Goal: Transaction & Acquisition: Obtain resource

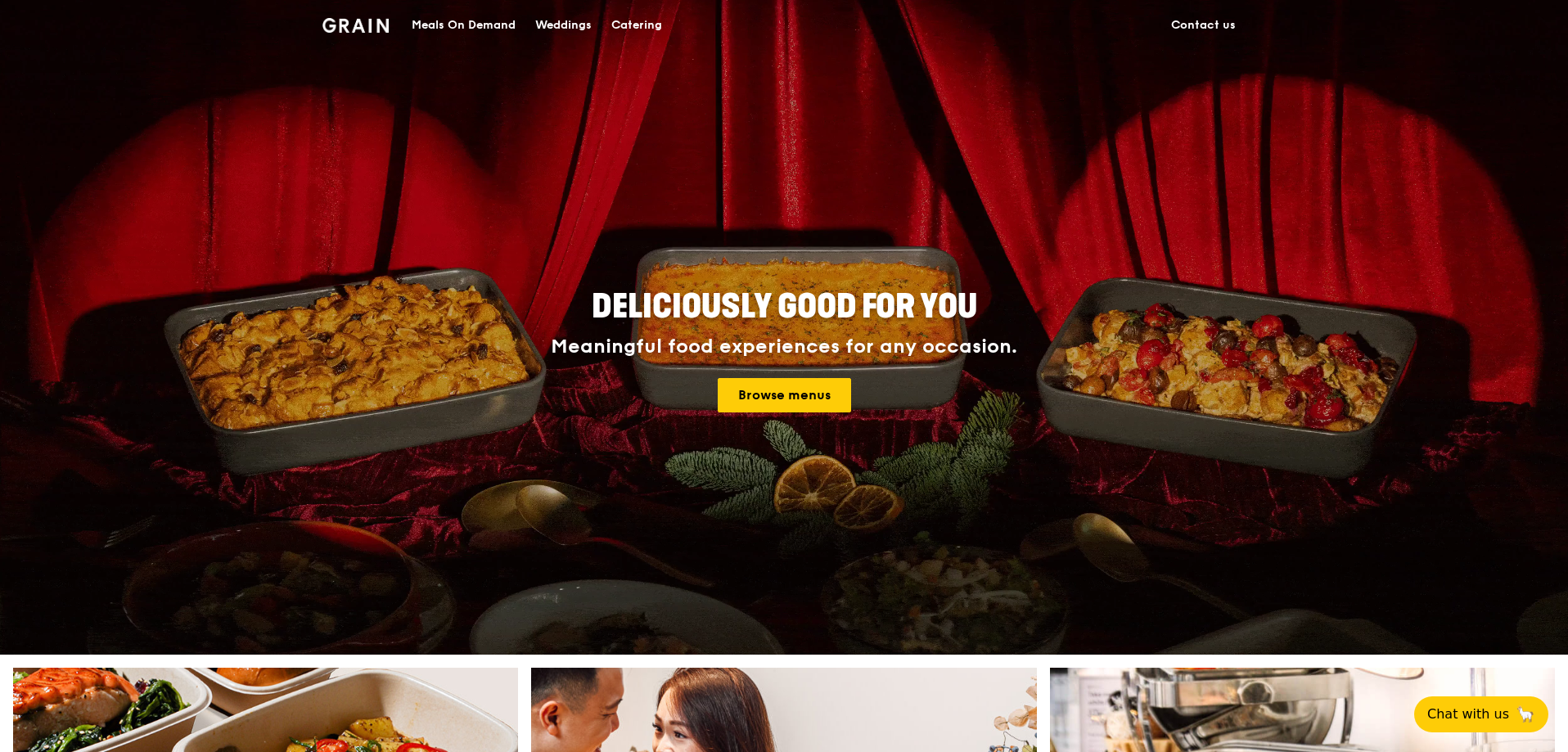
click at [633, 22] on div "Catering" at bounding box center [636, 25] width 51 height 49
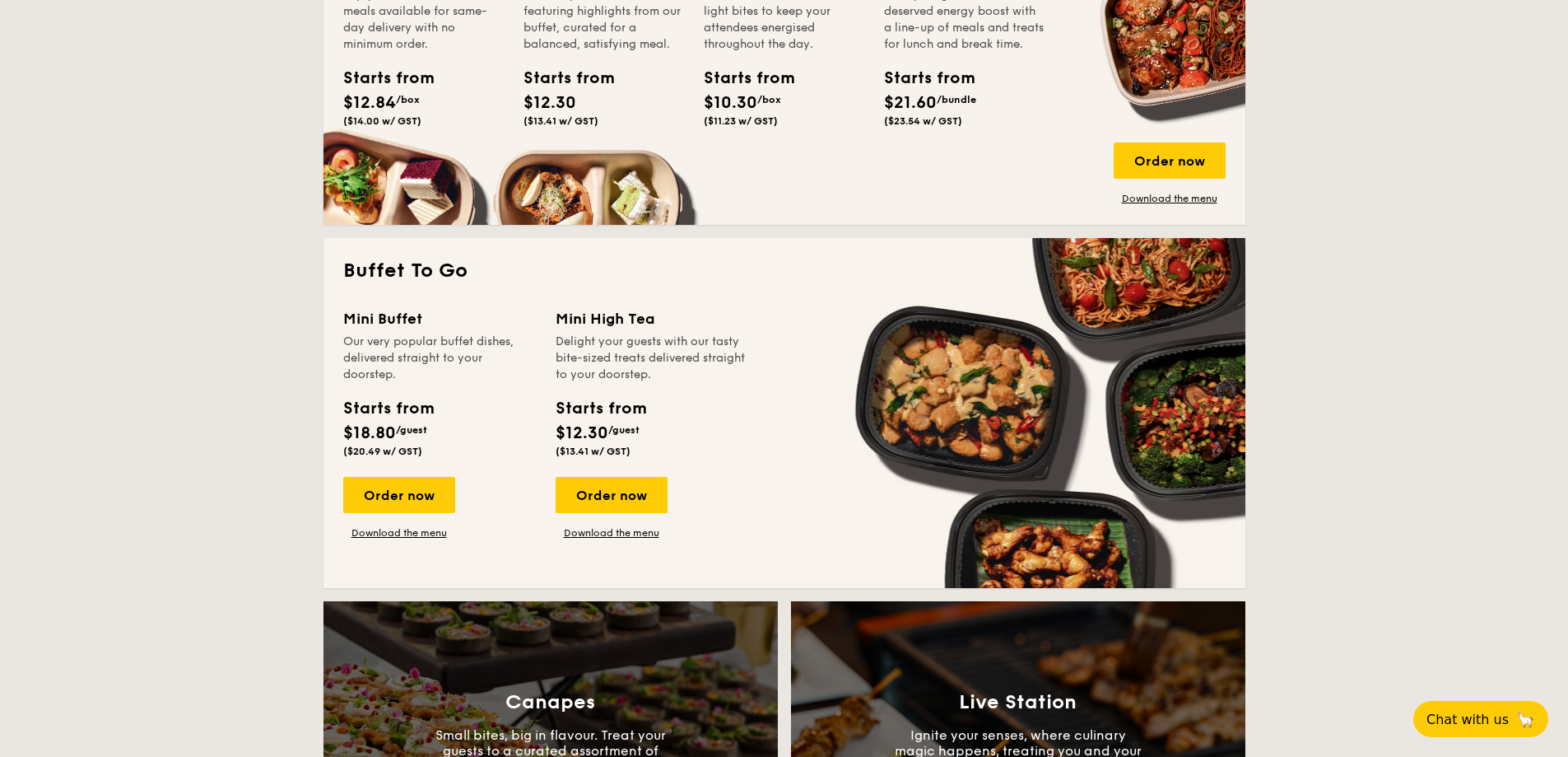
scroll to position [1564, 0]
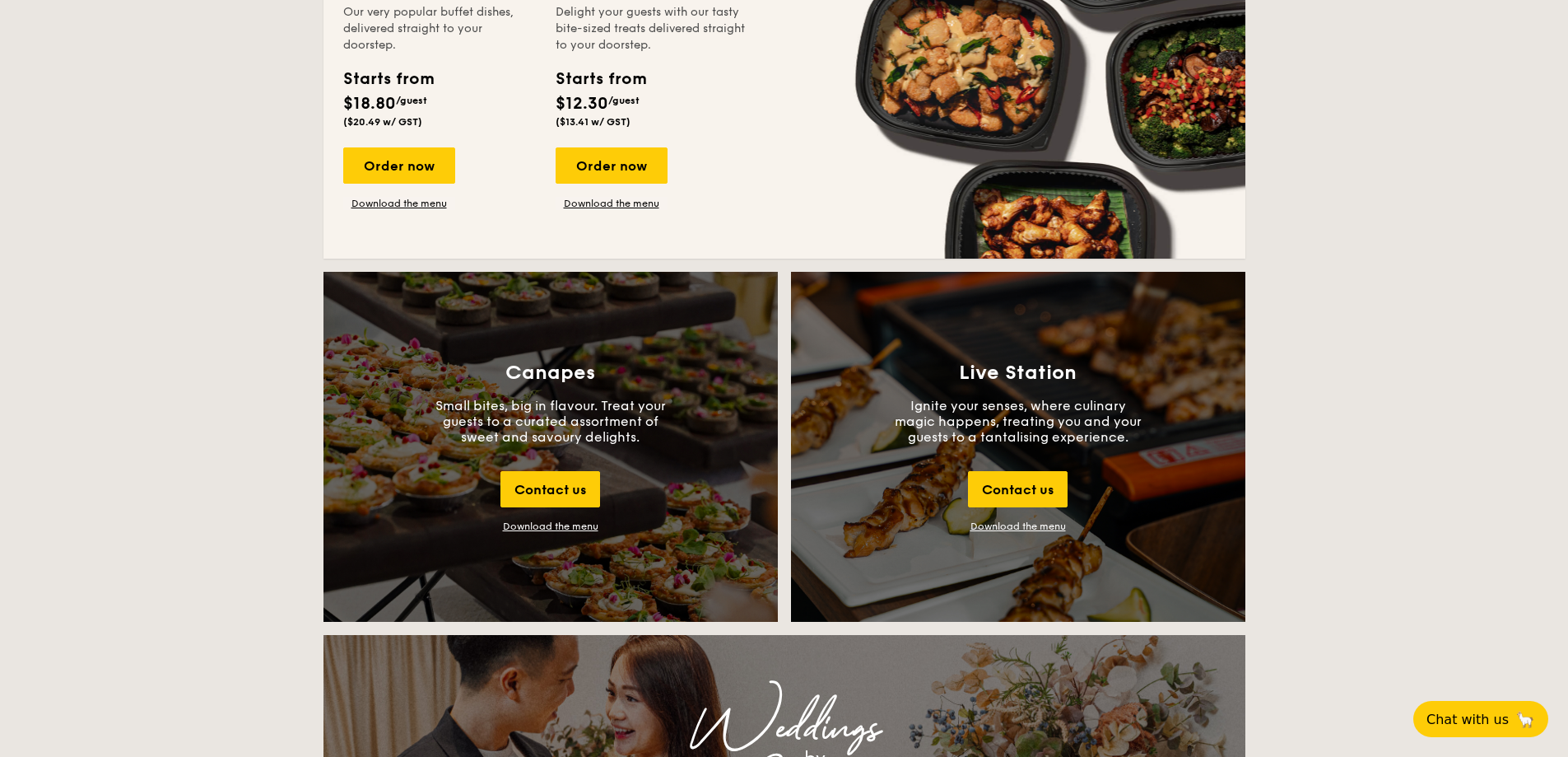
click at [1023, 527] on link "Download the menu" at bounding box center [1018, 526] width 95 height 11
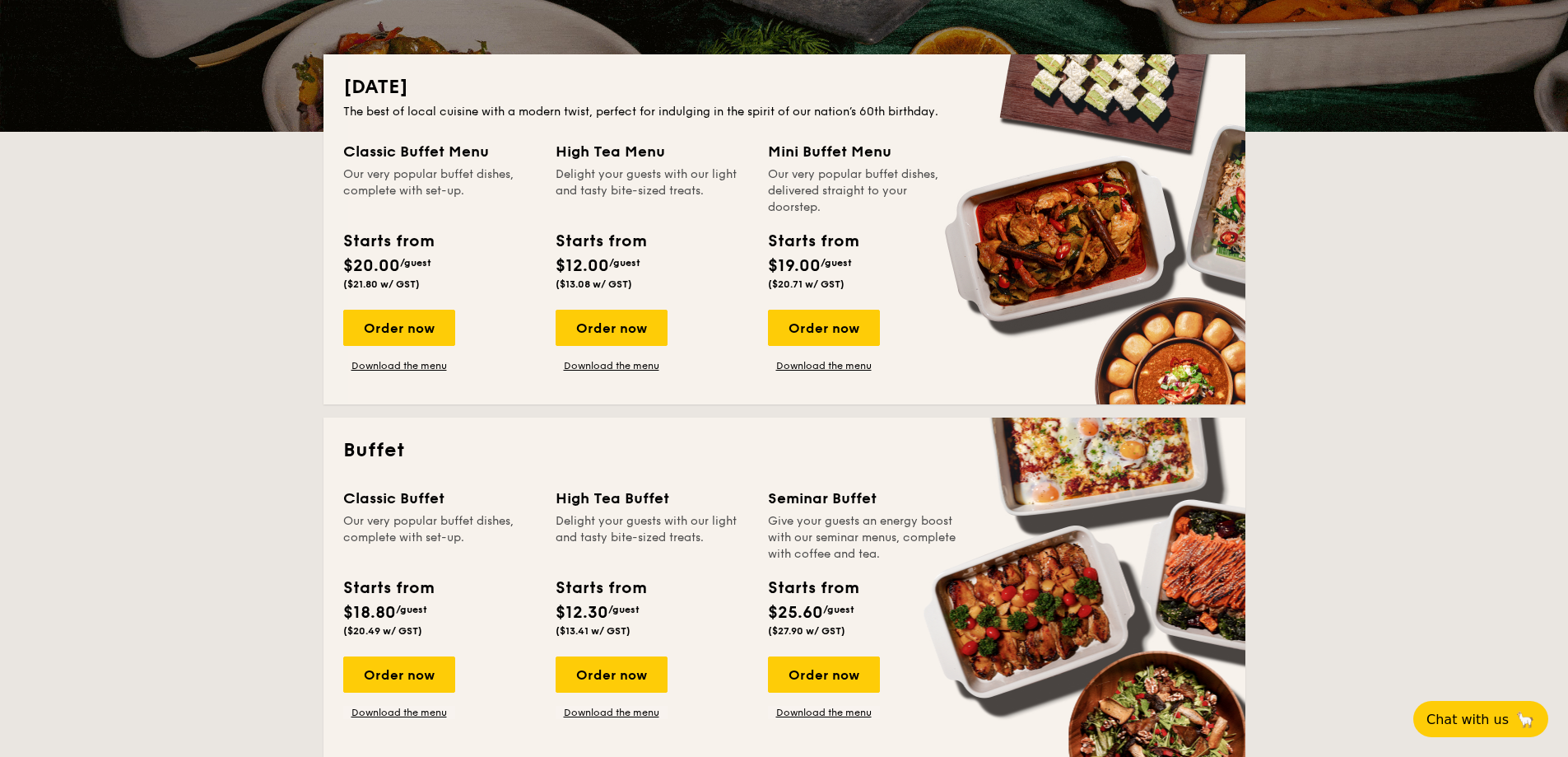
scroll to position [0, 0]
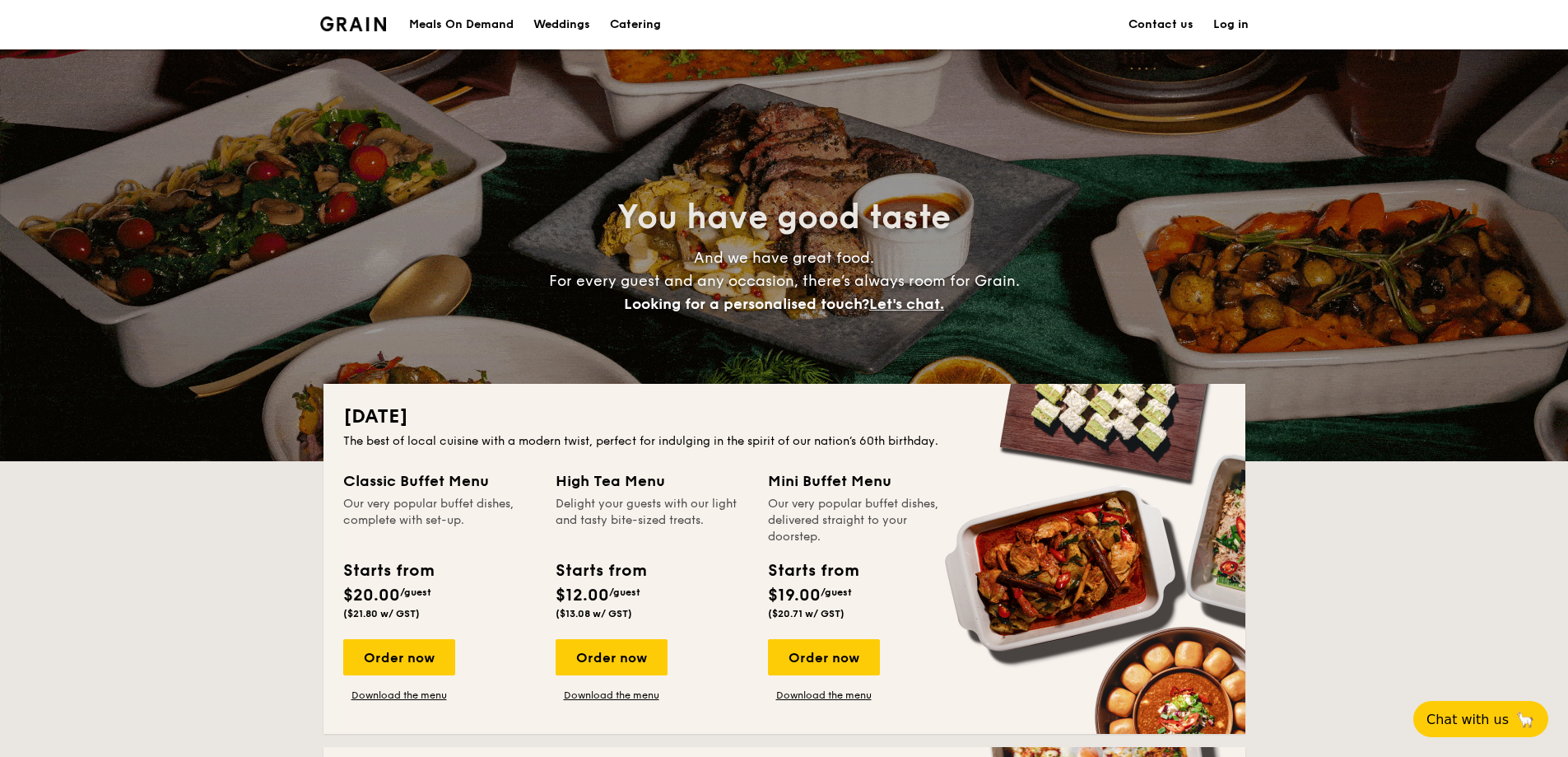
click at [551, 23] on div "Weddings" at bounding box center [562, 24] width 57 height 49
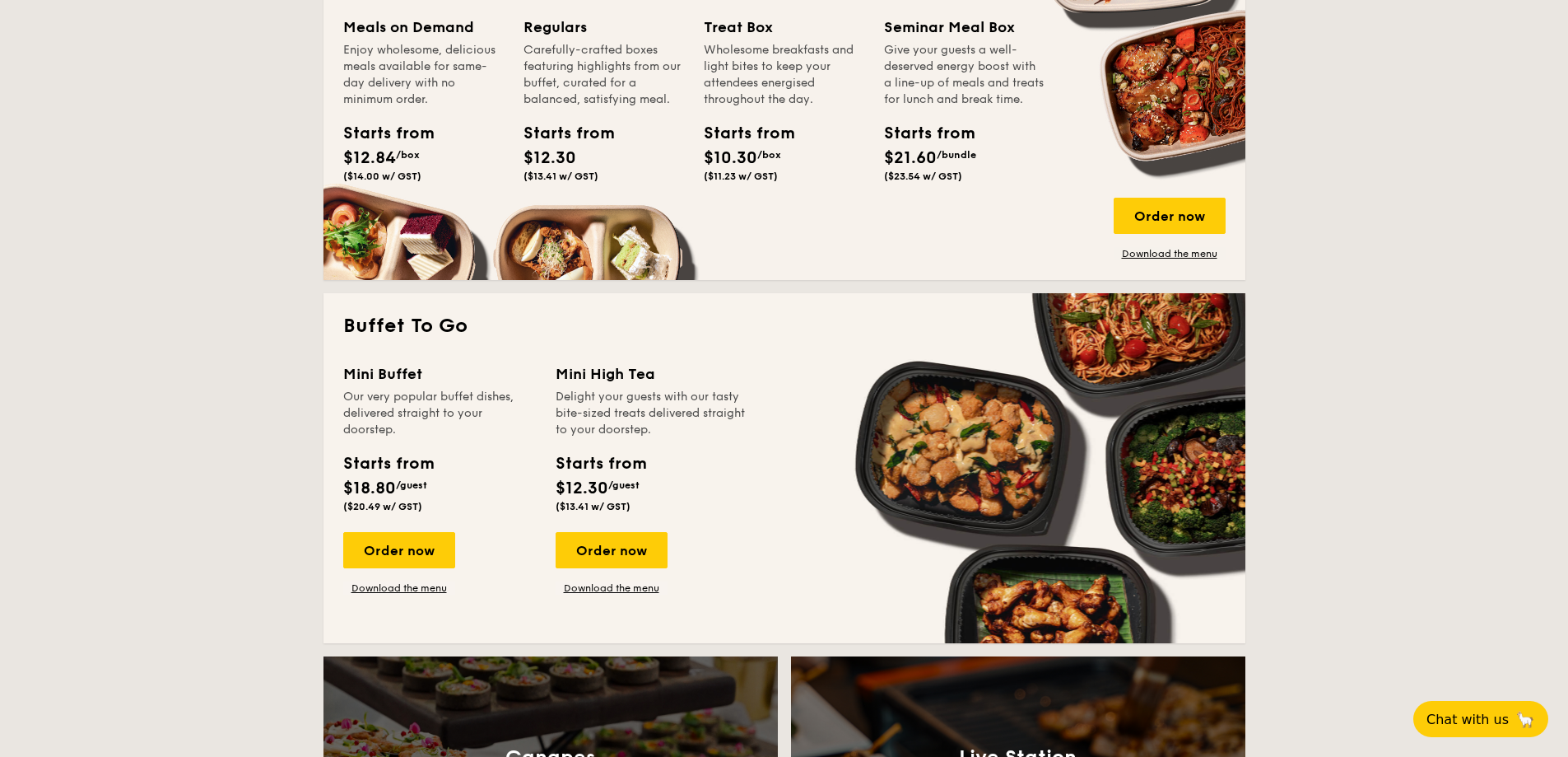
scroll to position [988, 0]
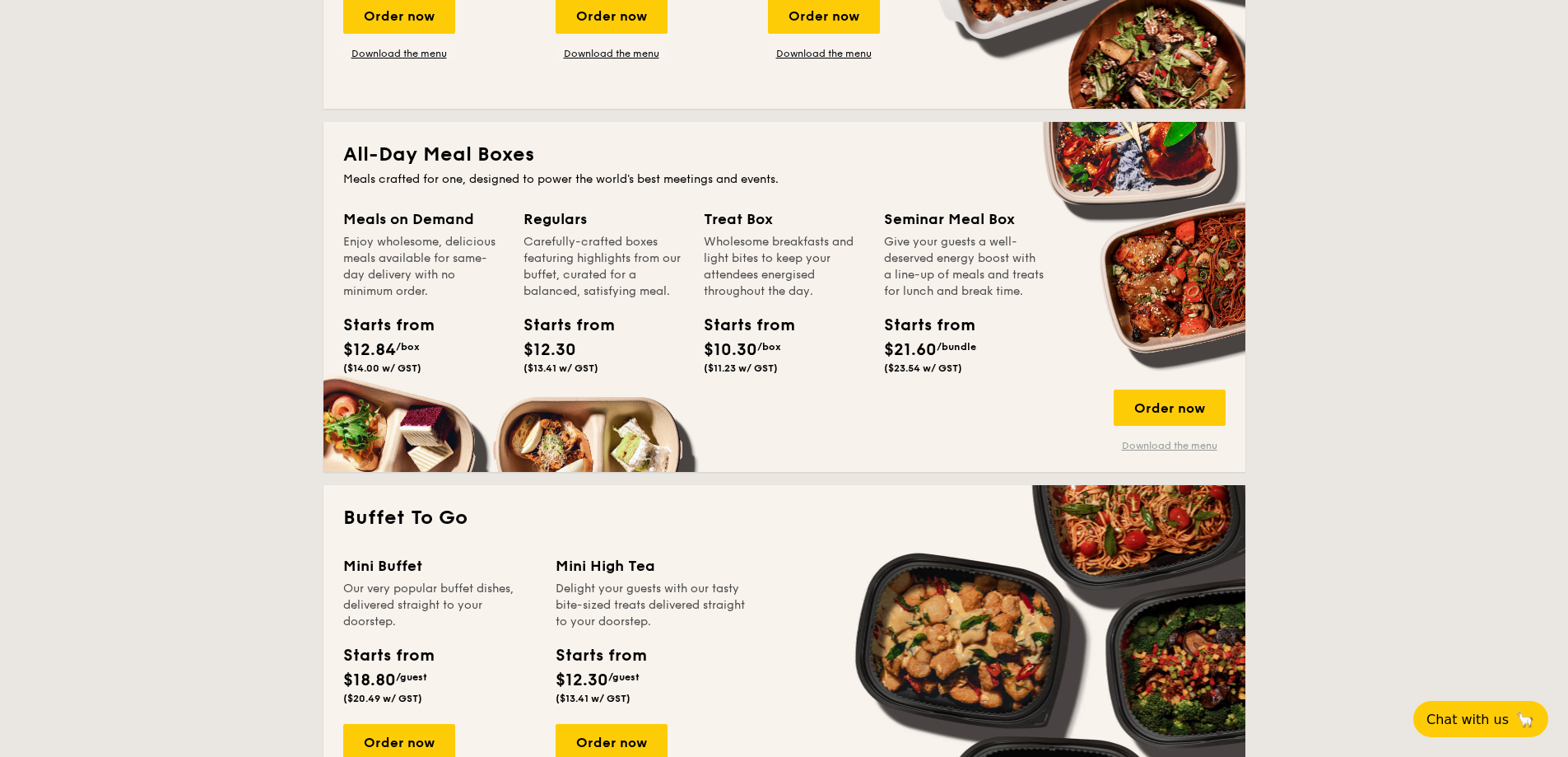
click at [1152, 447] on link "Download the menu" at bounding box center [1169, 445] width 112 height 13
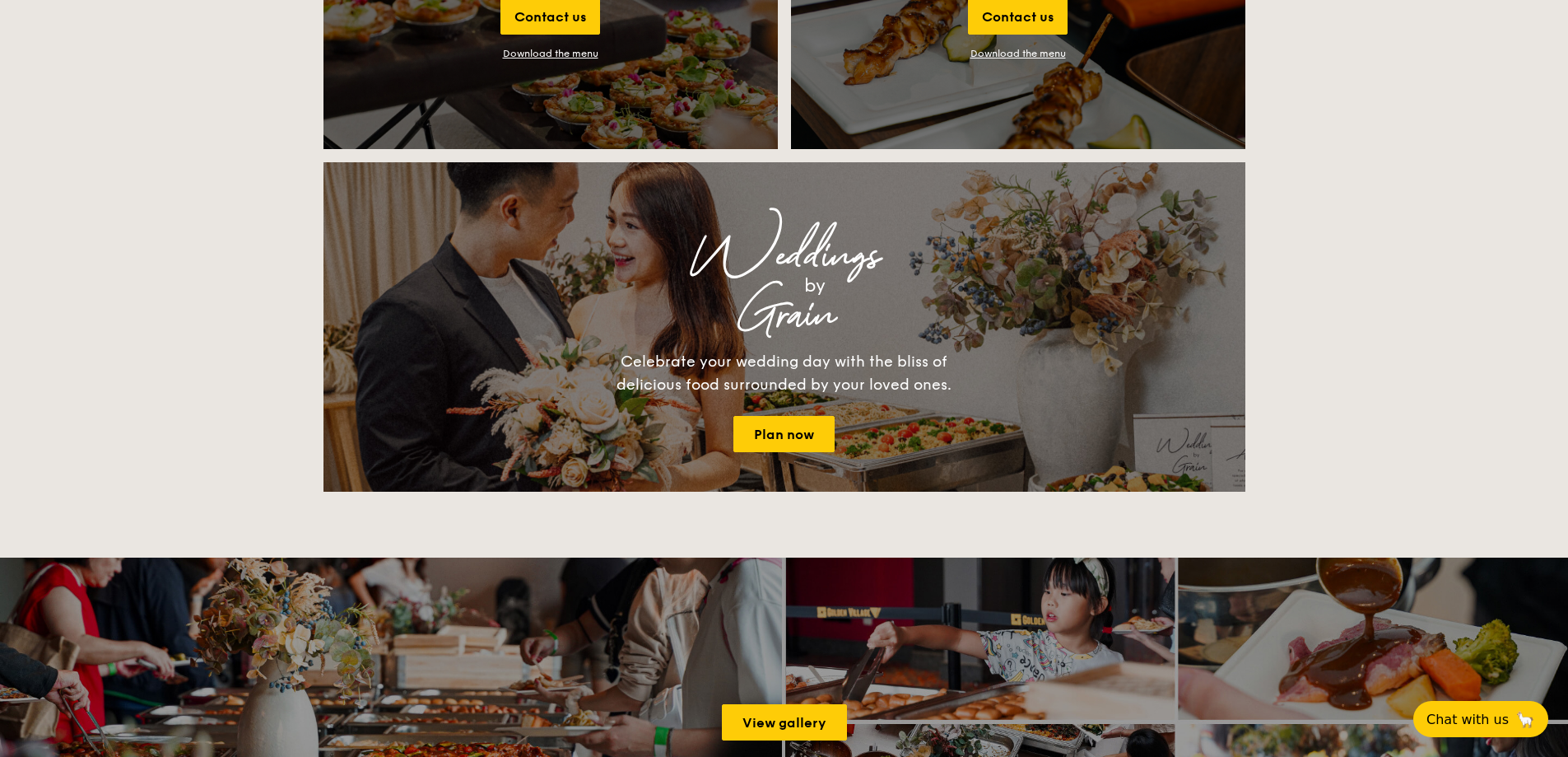
scroll to position [2059, 0]
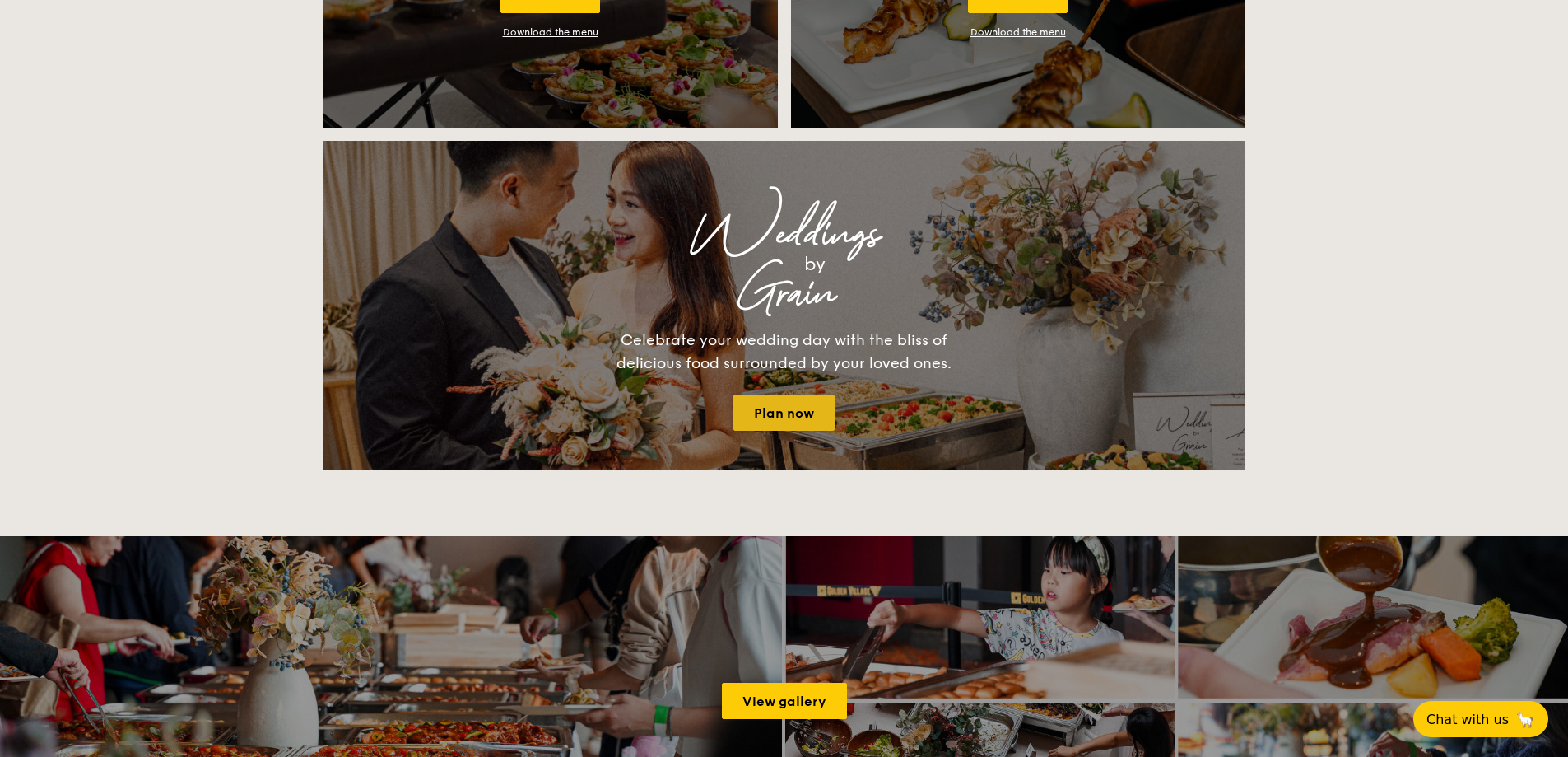
click at [757, 406] on link "Plan now" at bounding box center [784, 412] width 101 height 36
